Goal: Task Accomplishment & Management: Complete application form

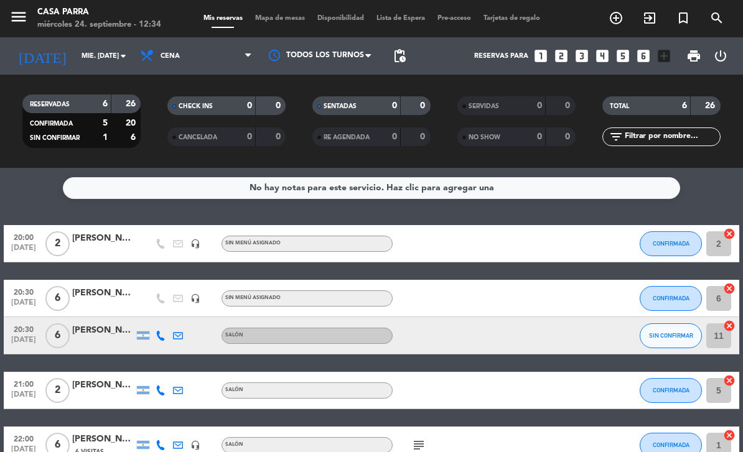
click at [680, 334] on span "SIN CONFIRMAR" at bounding box center [671, 335] width 44 height 7
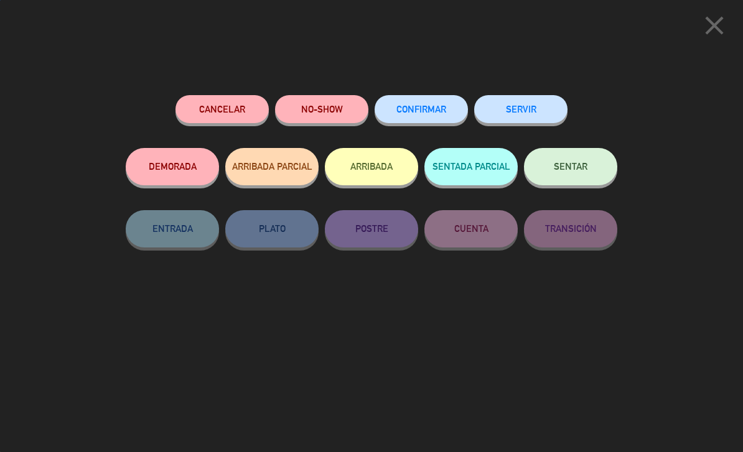
click at [428, 110] on span "CONFIRMAR" at bounding box center [421, 109] width 50 height 11
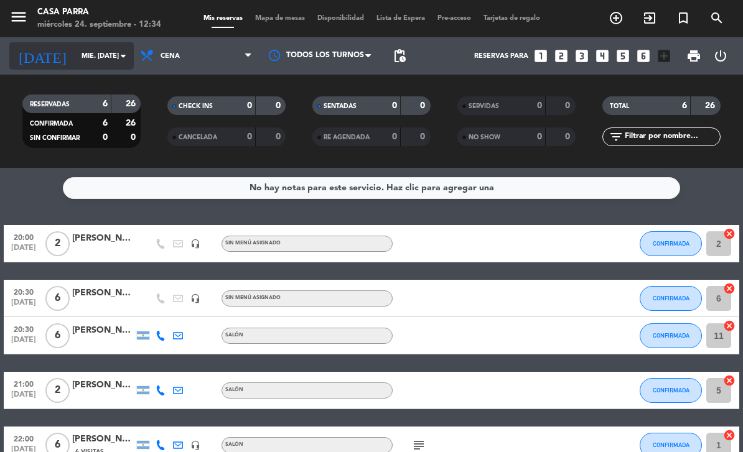
click at [84, 52] on input "mié. [DATE]" at bounding box center [121, 56] width 93 height 21
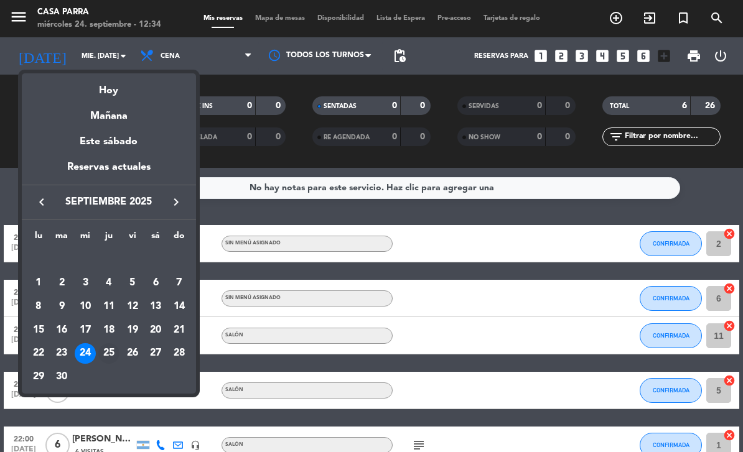
click at [103, 351] on div "25" at bounding box center [108, 353] width 21 height 21
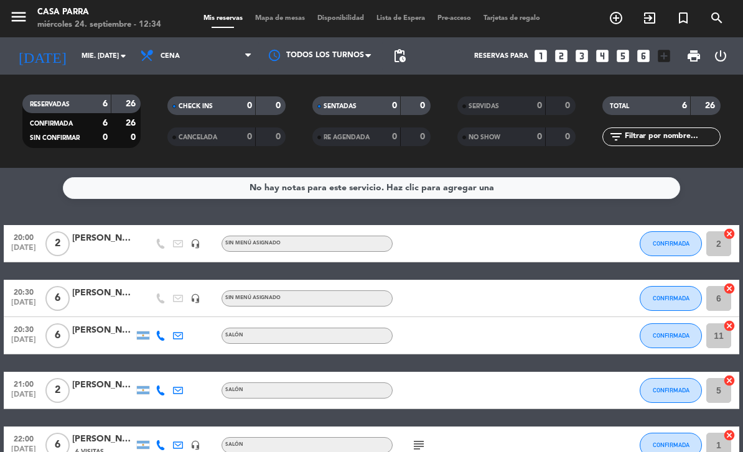
type input "[DEMOGRAPHIC_DATA] [DATE]"
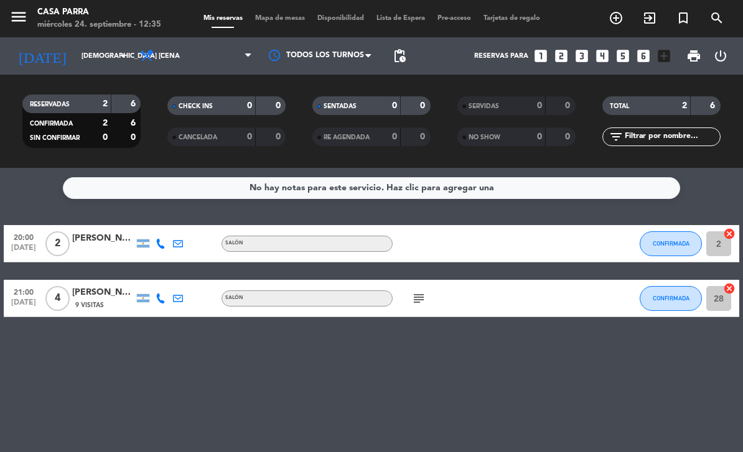
click at [589, 52] on icon "looks_3" at bounding box center [582, 56] width 16 height 16
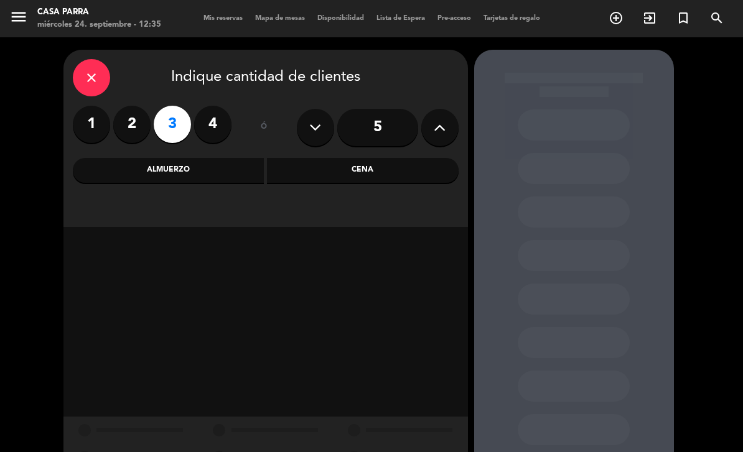
click at [220, 124] on label "4" at bounding box center [212, 124] width 37 height 37
click at [410, 171] on div "Cena" at bounding box center [363, 170] width 192 height 25
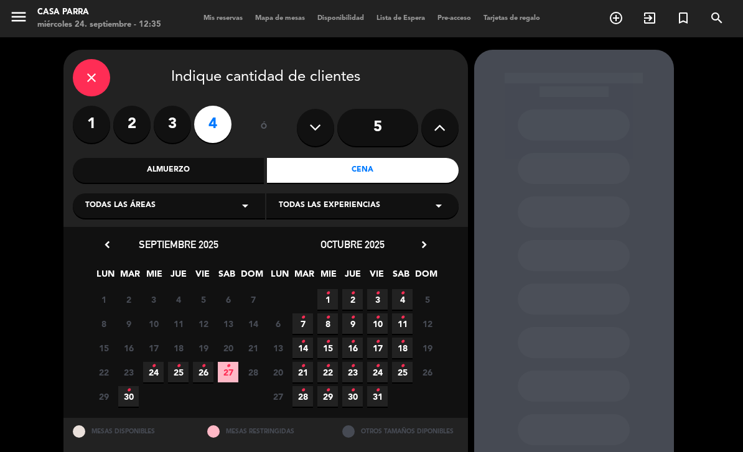
click at [228, 208] on div "Todas las áreas arrow_drop_down" at bounding box center [169, 206] width 192 height 25
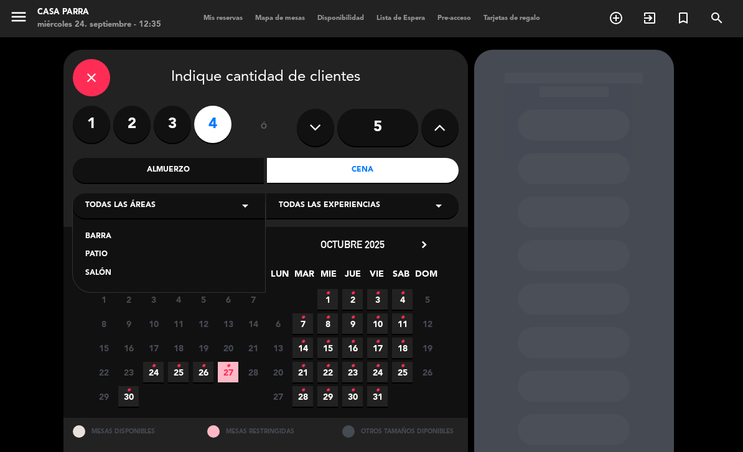
click at [122, 257] on div "PATIO" at bounding box center [168, 255] width 167 height 12
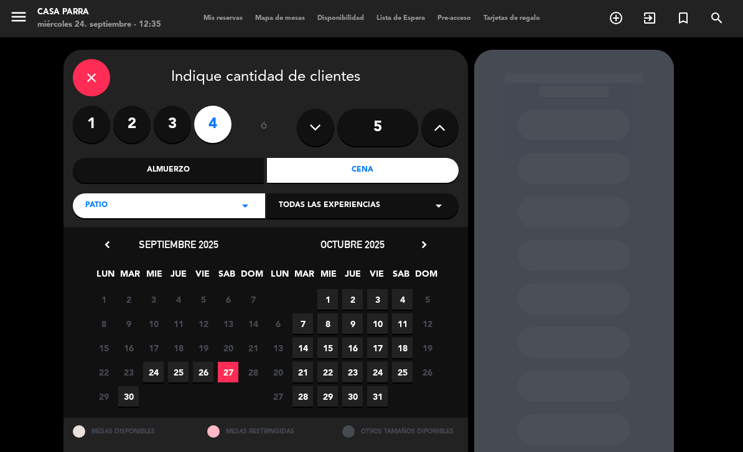
click at [181, 371] on span "25" at bounding box center [178, 372] width 21 height 21
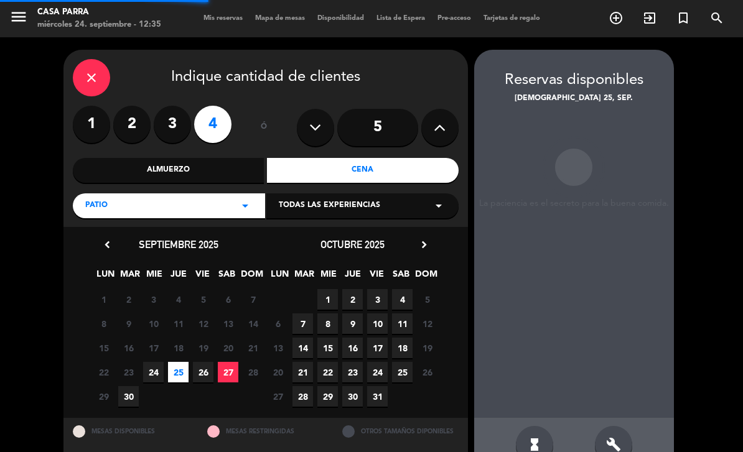
scroll to position [40, 0]
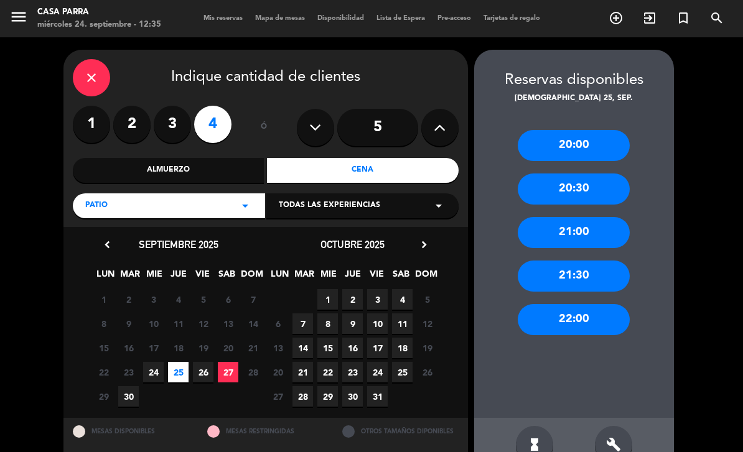
click at [589, 217] on div "21:00" at bounding box center [574, 232] width 112 height 31
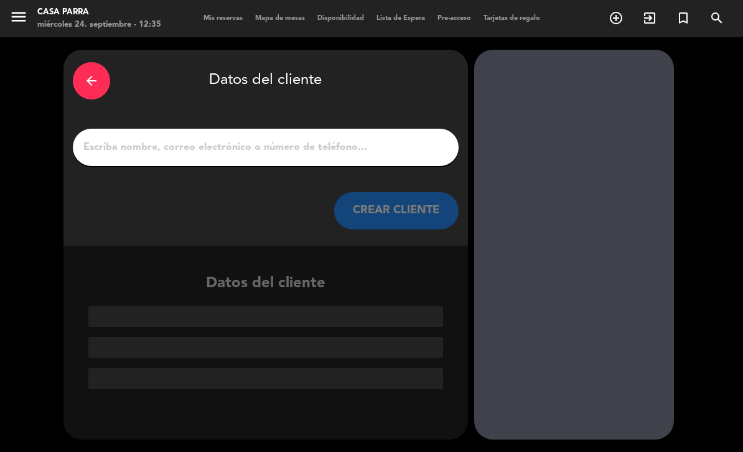
click at [304, 139] on input "1" at bounding box center [265, 147] width 367 height 17
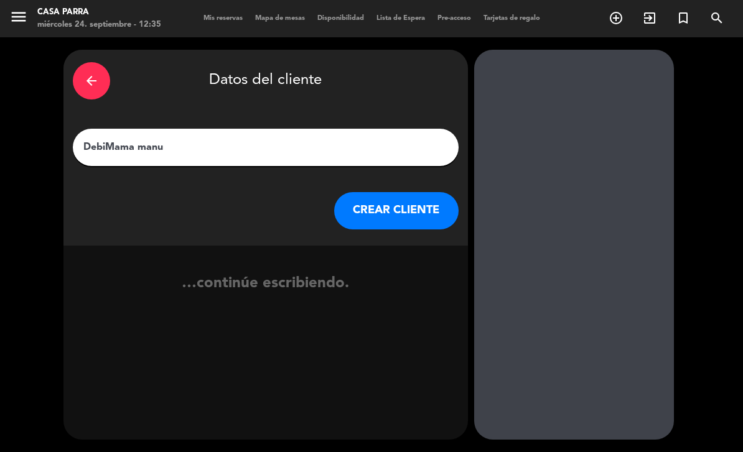
type input "[PERSON_NAME] Mama manu"
click at [400, 192] on button "CREAR CLIENTE" at bounding box center [396, 210] width 124 height 37
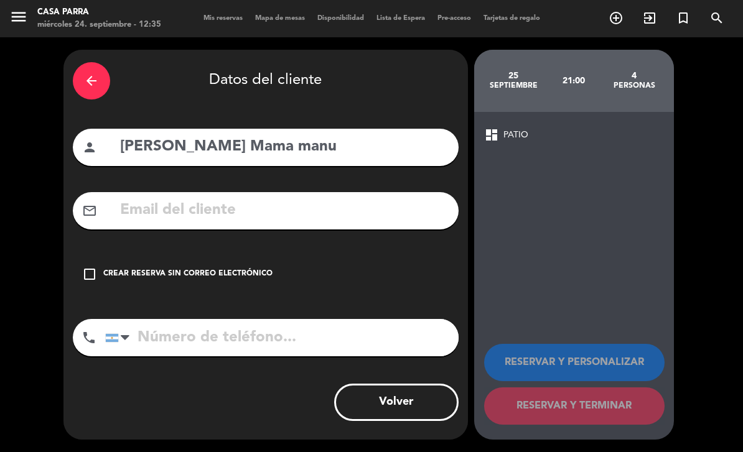
click at [172, 268] on div "Crear reserva sin correo electrónico" at bounding box center [187, 274] width 169 height 12
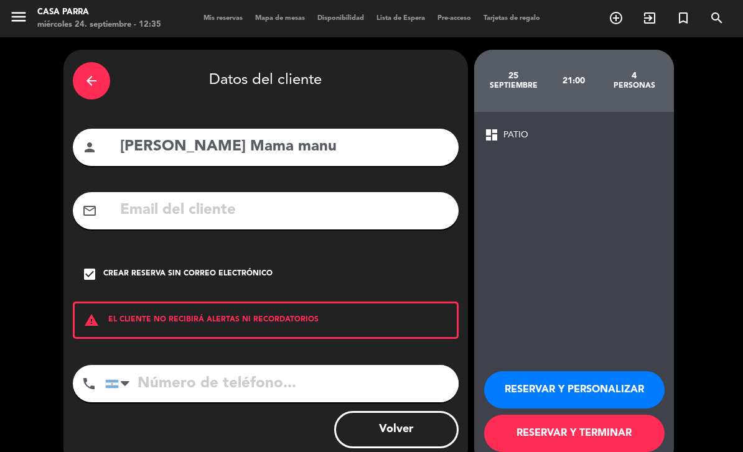
click at [595, 371] on button "RESERVAR Y PERSONALIZAR" at bounding box center [574, 389] width 180 height 37
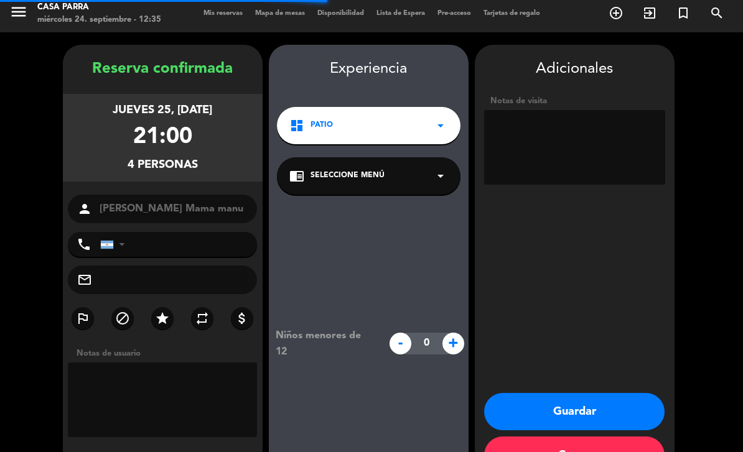
scroll to position [5, 0]
click at [581, 110] on textarea at bounding box center [574, 147] width 181 height 75
click at [210, 363] on textarea at bounding box center [163, 400] width 190 height 75
type textarea "T"
type textarea "A mi cuenta con el 40% porfa"
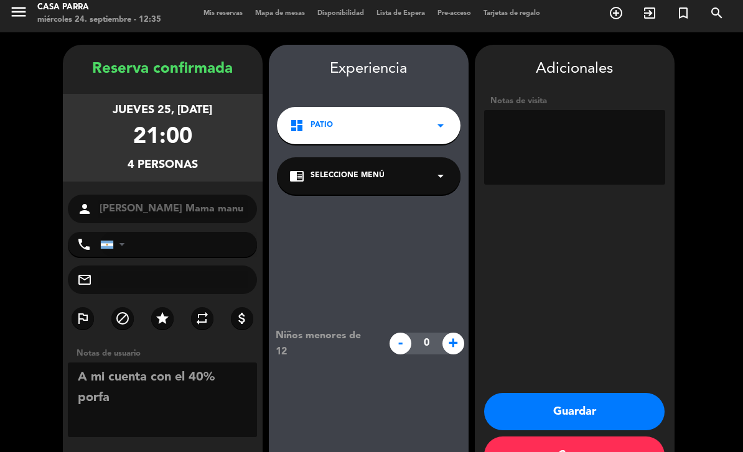
click at [593, 393] on button "Guardar" at bounding box center [574, 411] width 180 height 37
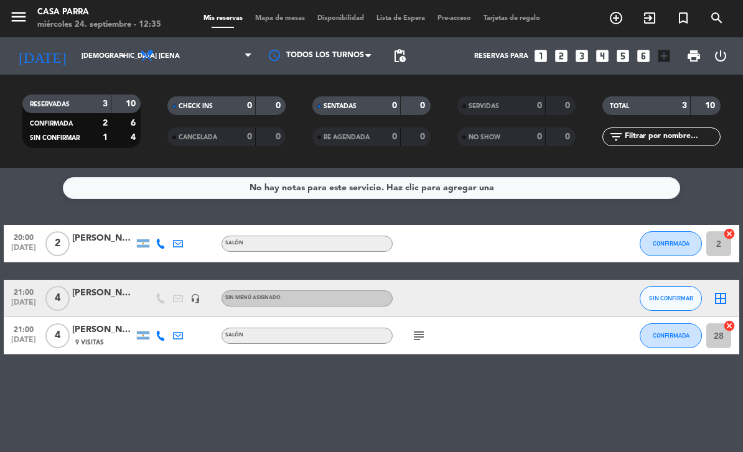
click at [416, 280] on div at bounding box center [445, 298] width 105 height 37
click at [416, 329] on icon "subject" at bounding box center [418, 336] width 15 height 15
click at [391, 373] on div "No hay notas para este servicio. Haz clic para agregar una 20:00 [DATE] 2 [PERS…" at bounding box center [371, 310] width 743 height 284
click at [604, 48] on icon "looks_4" at bounding box center [602, 56] width 16 height 16
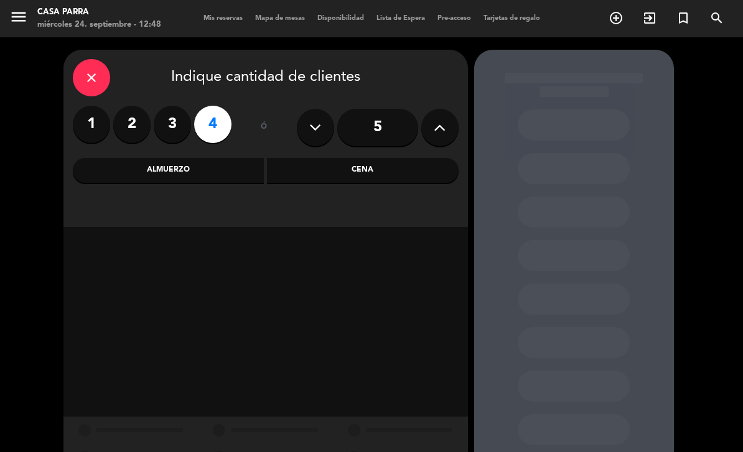
click at [342, 158] on div "Cena" at bounding box center [363, 170] width 192 height 25
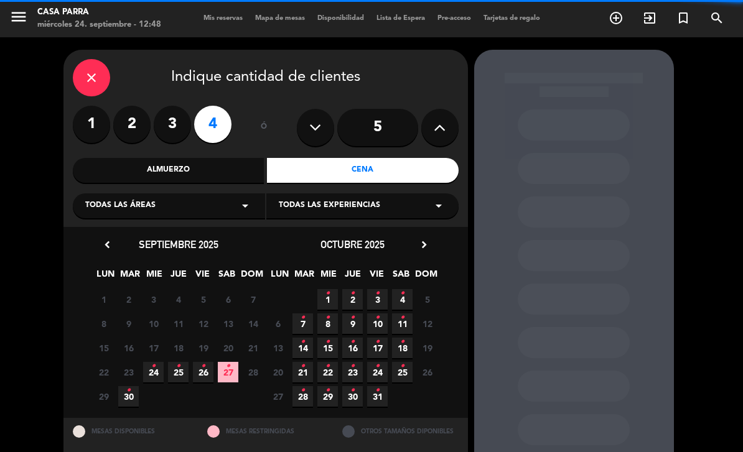
click at [203, 194] on div "Todas las áreas arrow_drop_down" at bounding box center [169, 206] width 192 height 25
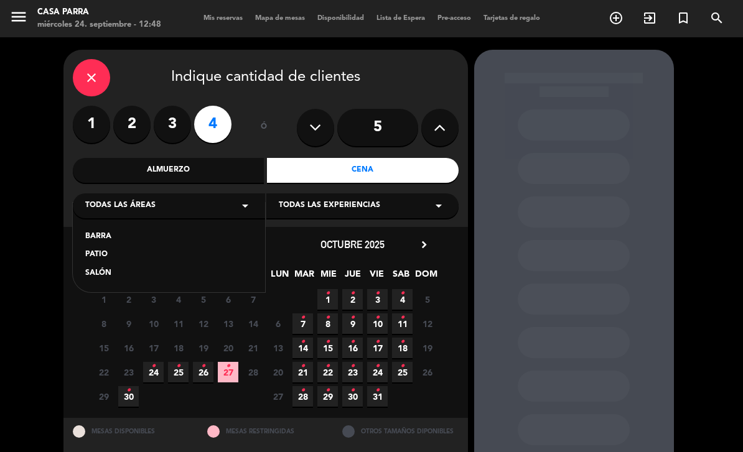
click at [117, 249] on div "PATIO" at bounding box center [168, 255] width 167 height 12
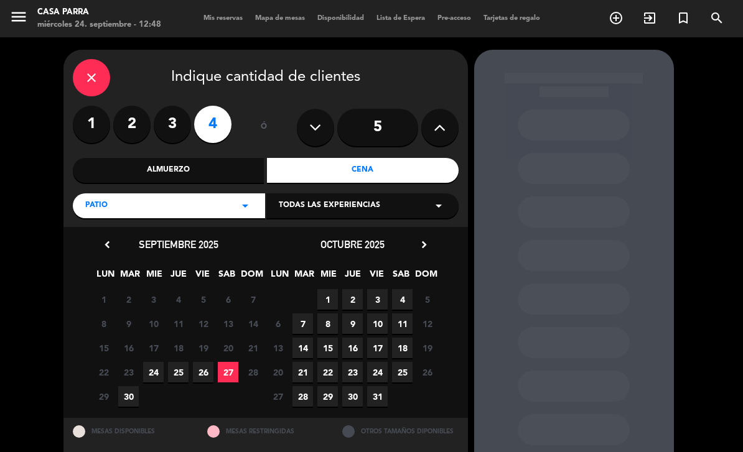
click at [179, 362] on span "25" at bounding box center [178, 372] width 21 height 21
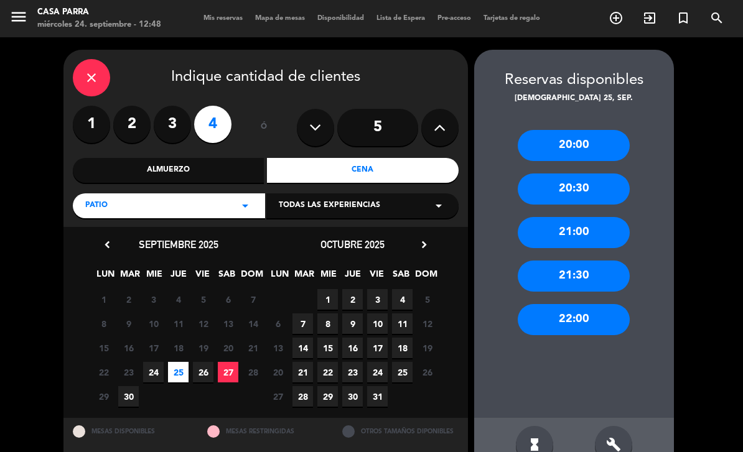
click at [602, 261] on div "21:30" at bounding box center [574, 276] width 112 height 31
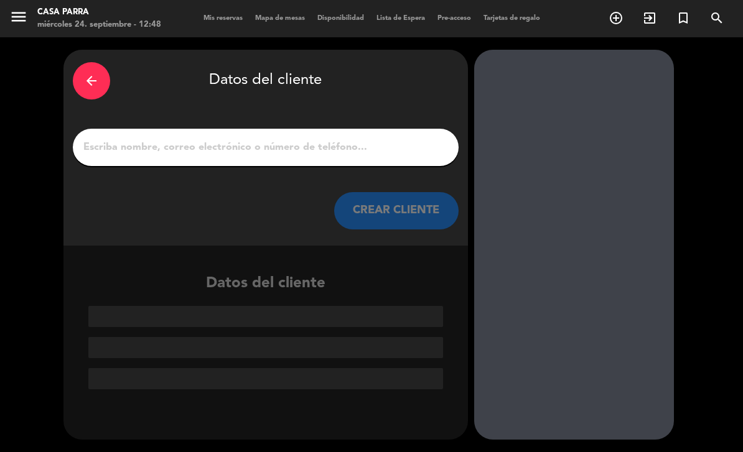
click at [325, 139] on input "1" at bounding box center [265, 147] width 367 height 17
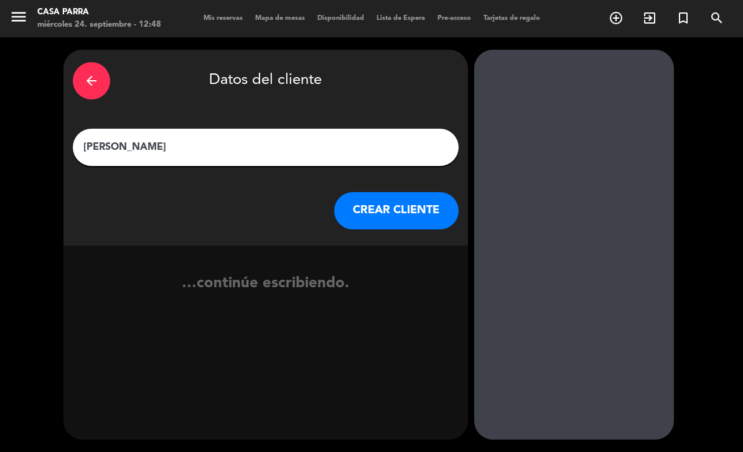
type input "[PERSON_NAME]"
click at [426, 192] on button "CREAR CLIENTE" at bounding box center [396, 210] width 124 height 37
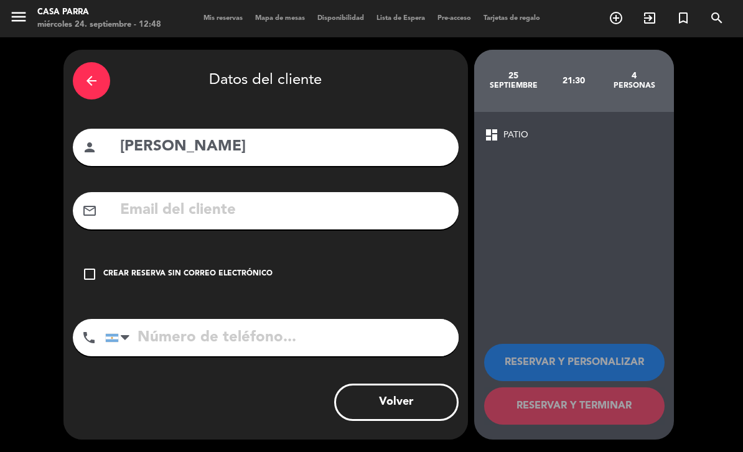
click at [208, 268] on div "Crear reserva sin correo electrónico" at bounding box center [187, 274] width 169 height 12
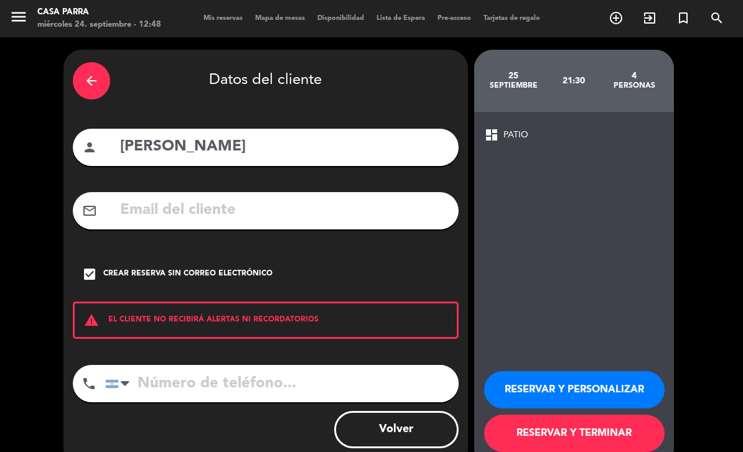
click at [590, 371] on button "RESERVAR Y PERSONALIZAR" at bounding box center [574, 389] width 180 height 37
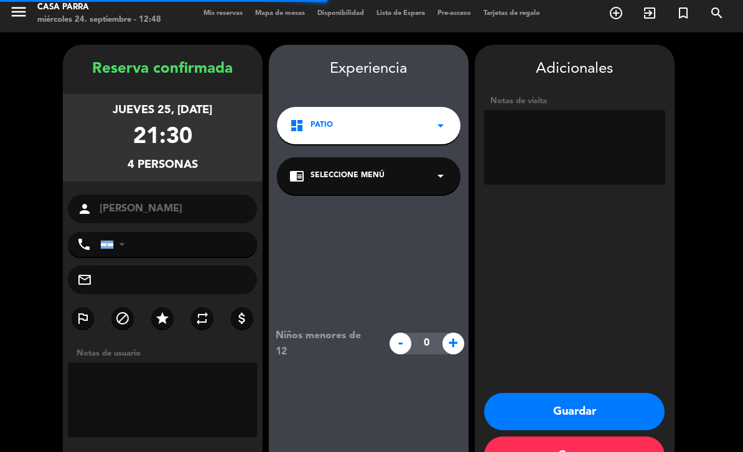
scroll to position [5, 0]
click at [180, 363] on textarea at bounding box center [163, 400] width 190 height 75
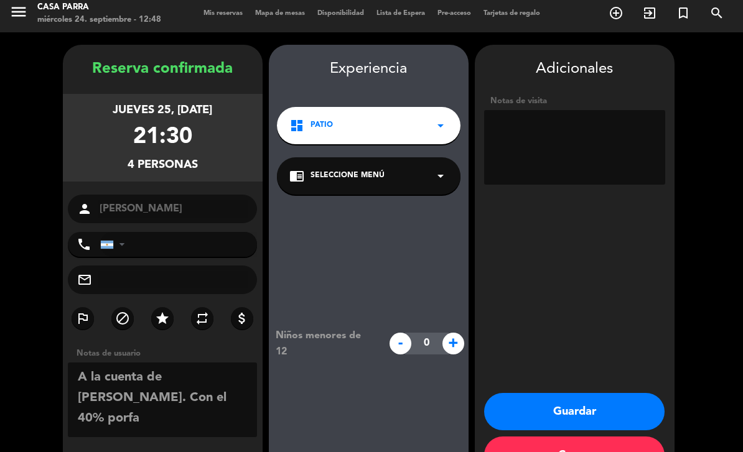
type textarea "A la cuenta de [PERSON_NAME]. Con el 40% porfa"
click at [583, 393] on button "Guardar" at bounding box center [574, 411] width 180 height 37
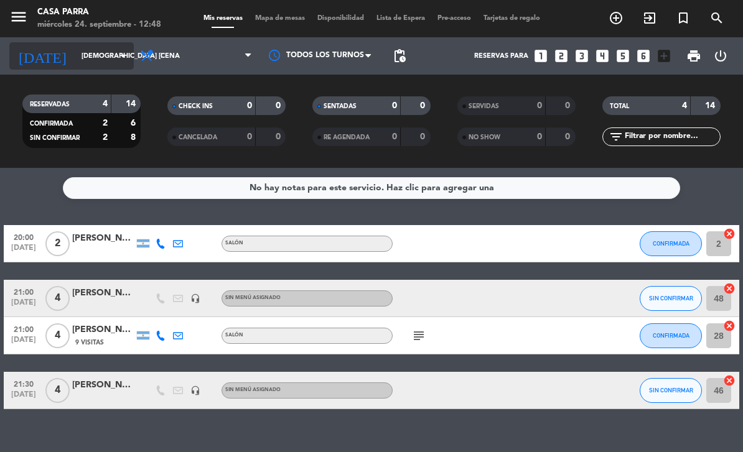
click at [75, 46] on input "[DEMOGRAPHIC_DATA] [DATE]" at bounding box center [121, 56] width 93 height 21
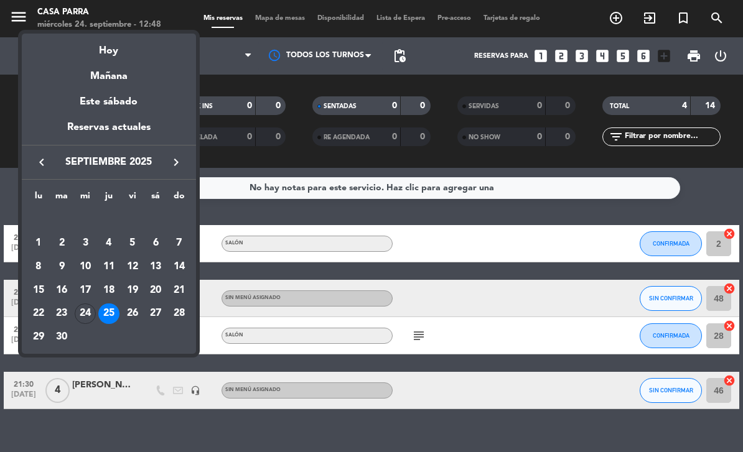
click at [658, 264] on div at bounding box center [371, 226] width 743 height 452
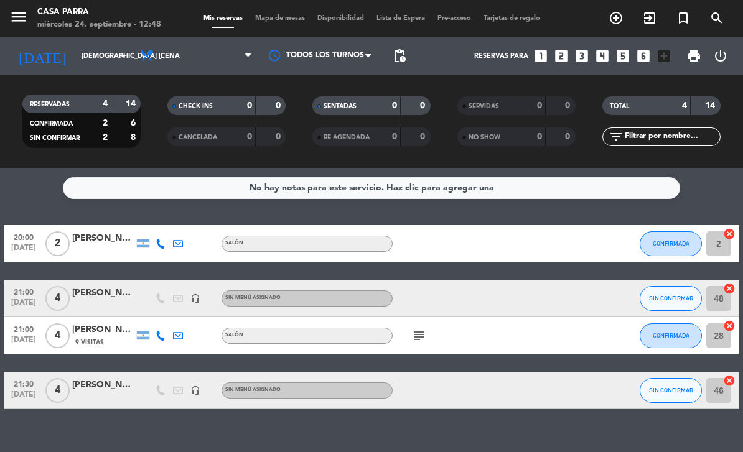
click at [678, 295] on span "SIN CONFIRMAR" at bounding box center [671, 298] width 44 height 7
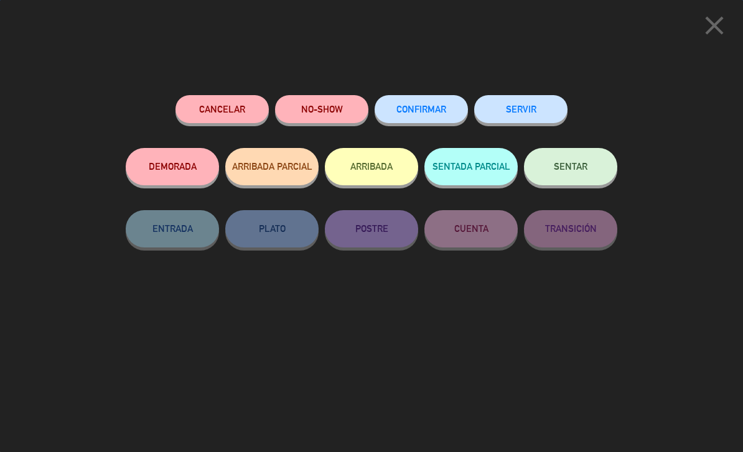
click at [433, 112] on span "CONFIRMAR" at bounding box center [421, 109] width 50 height 11
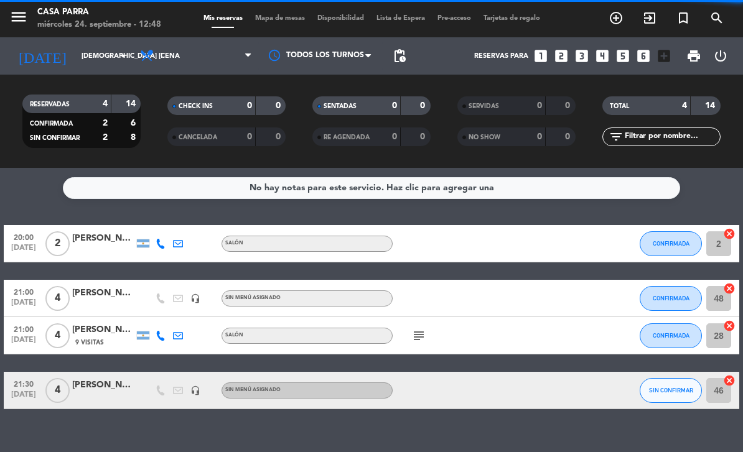
click at [666, 378] on button "SIN CONFIRMAR" at bounding box center [671, 390] width 62 height 25
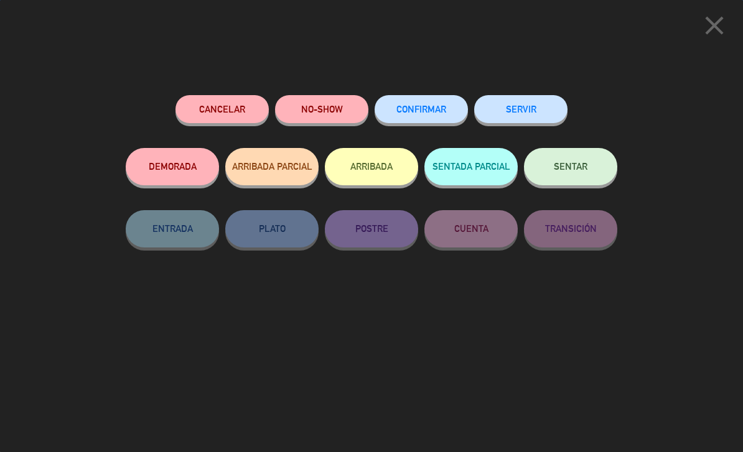
click at [419, 105] on span "CONFIRMAR" at bounding box center [421, 109] width 50 height 11
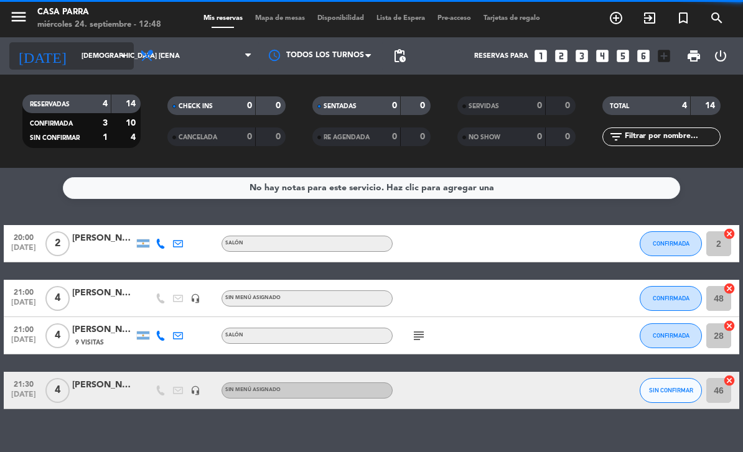
click at [86, 46] on input "[DEMOGRAPHIC_DATA] [DATE]" at bounding box center [121, 56] width 93 height 21
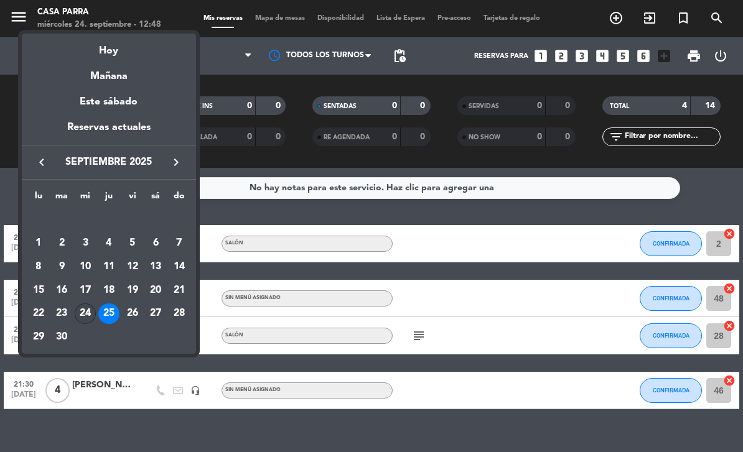
click at [86, 314] on div "24" at bounding box center [85, 314] width 21 height 21
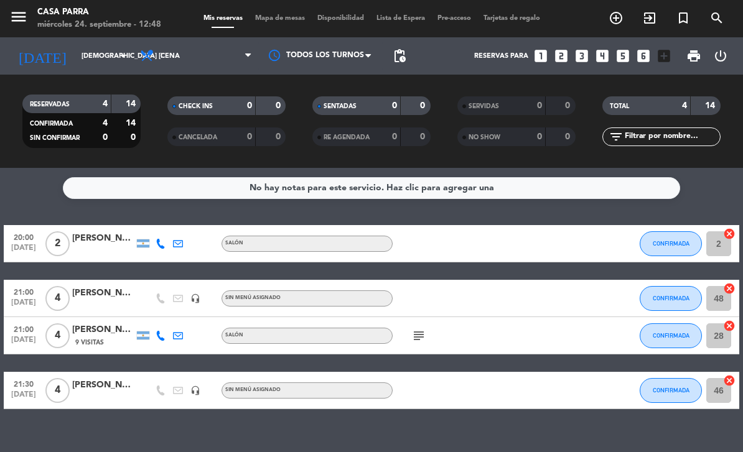
type input "mié. [DATE]"
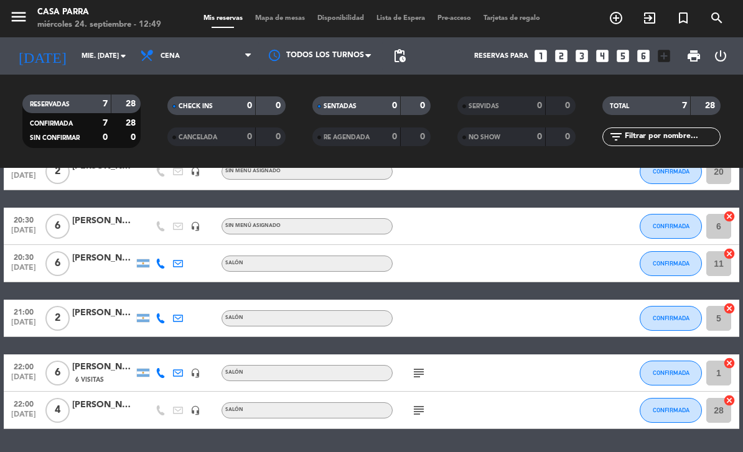
scroll to position [109, 0]
